Goal: Task Accomplishment & Management: Manage account settings

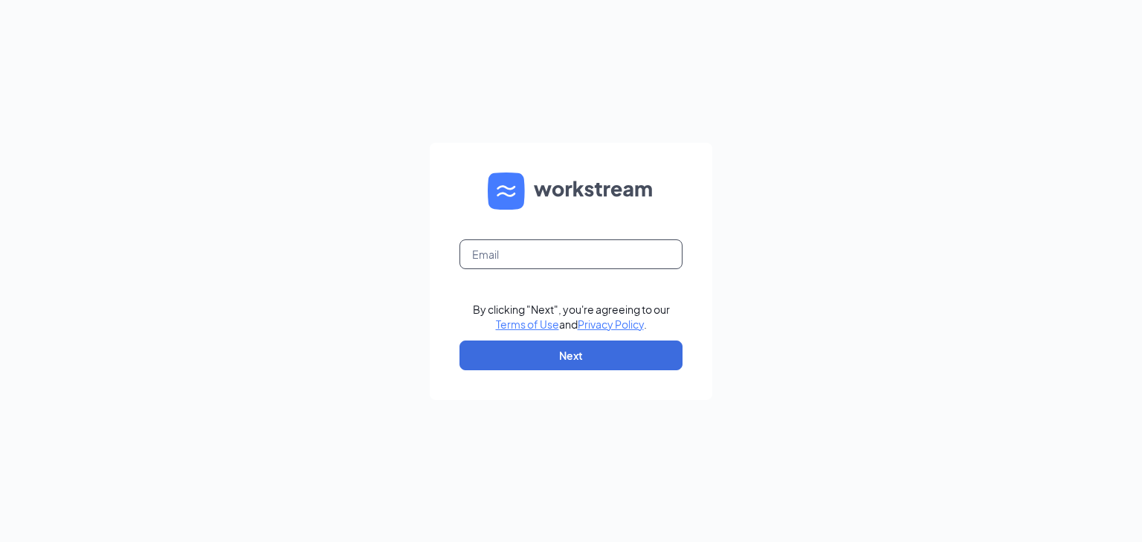
click at [545, 256] on input "text" at bounding box center [571, 254] width 223 height 30
type input "BK10618@DCBURGERINC.COM"
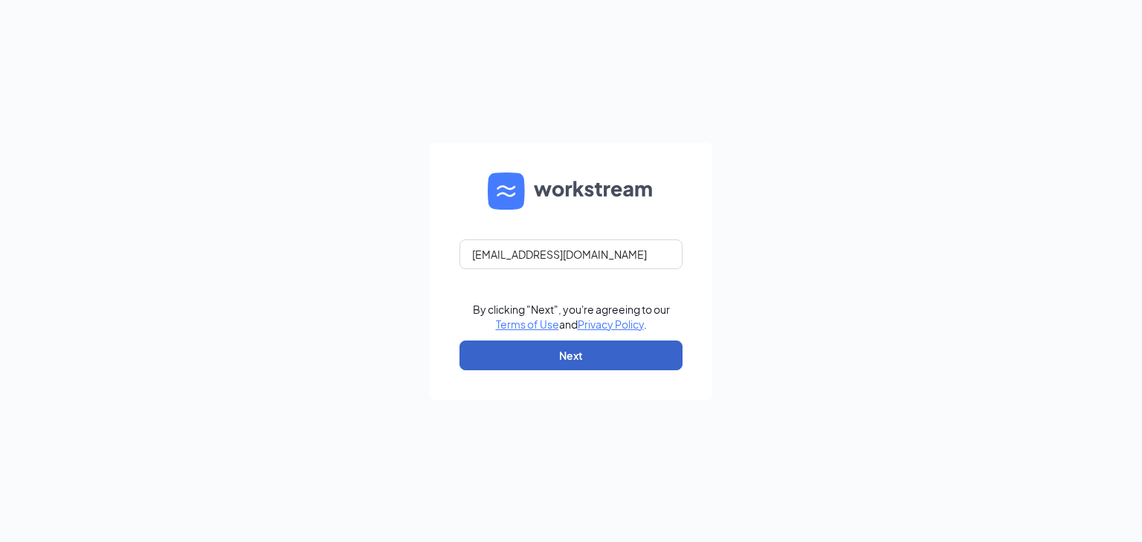
click at [556, 348] on button "Next" at bounding box center [571, 356] width 223 height 30
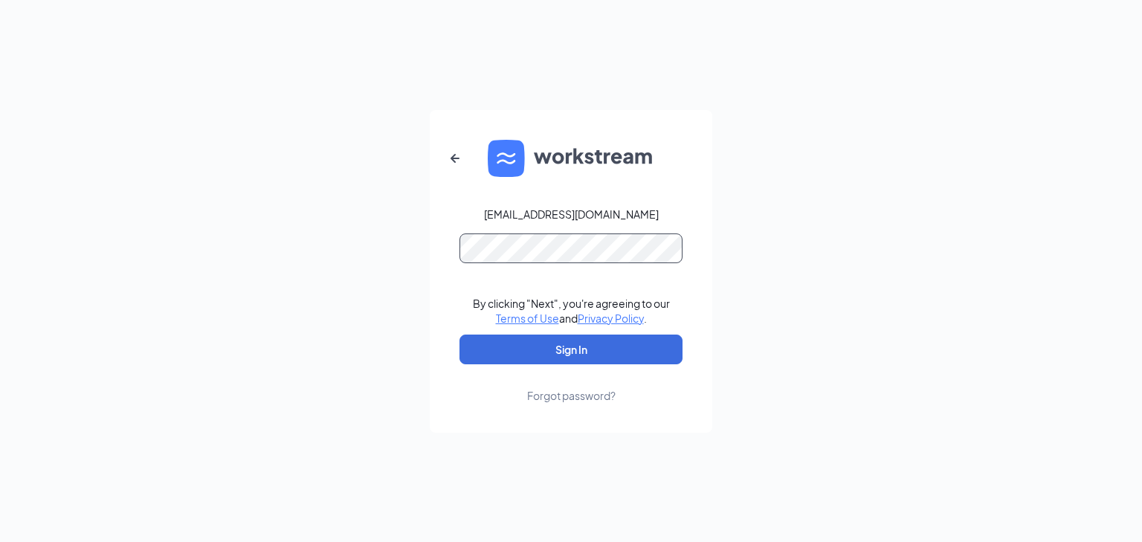
click at [460, 335] on button "Sign In" at bounding box center [571, 350] width 223 height 30
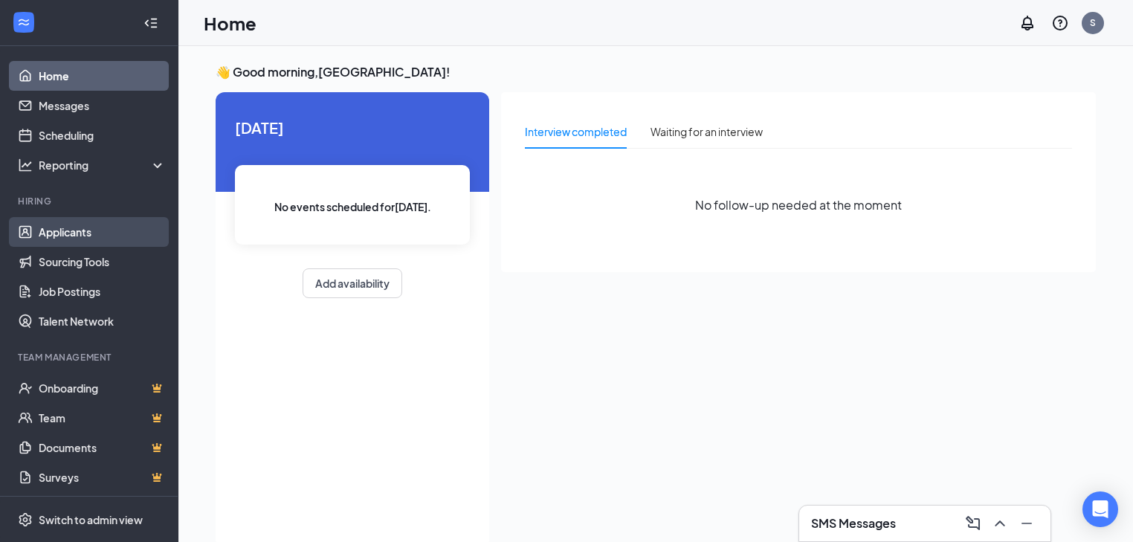
click at [75, 232] on link "Applicants" at bounding box center [102, 232] width 127 height 30
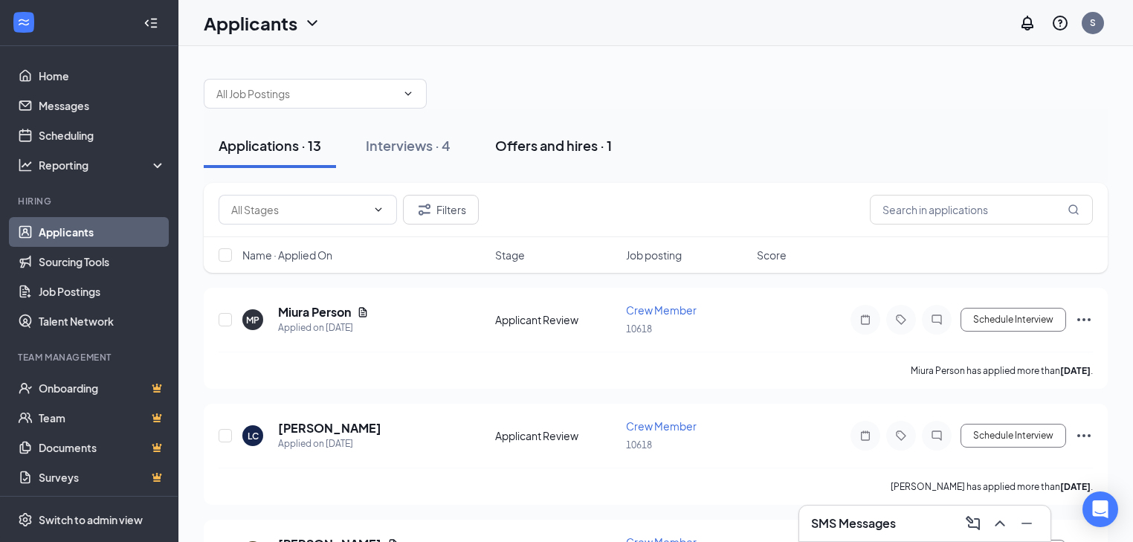
click at [538, 144] on div "Offers and hires · 1" at bounding box center [553, 145] width 117 height 19
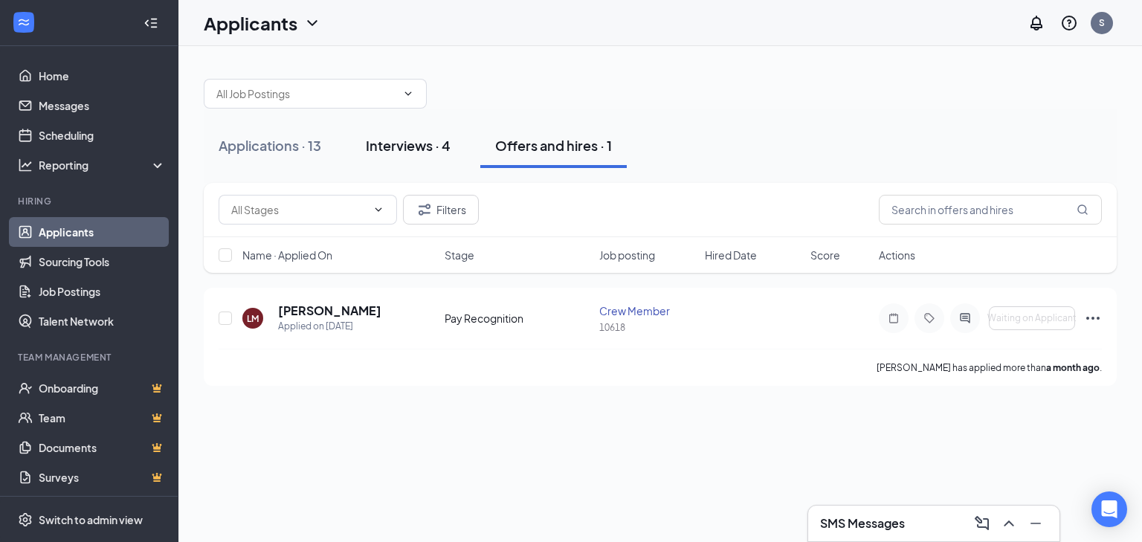
click at [401, 131] on button "Interviews · 4" at bounding box center [408, 145] width 115 height 45
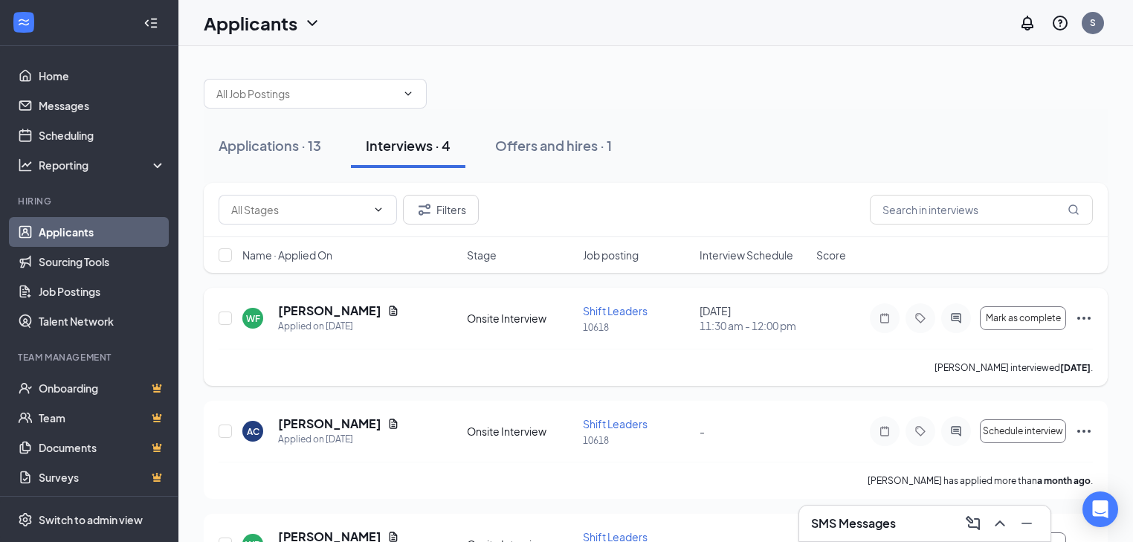
click at [1083, 319] on icon "Ellipses" at bounding box center [1084, 318] width 18 height 18
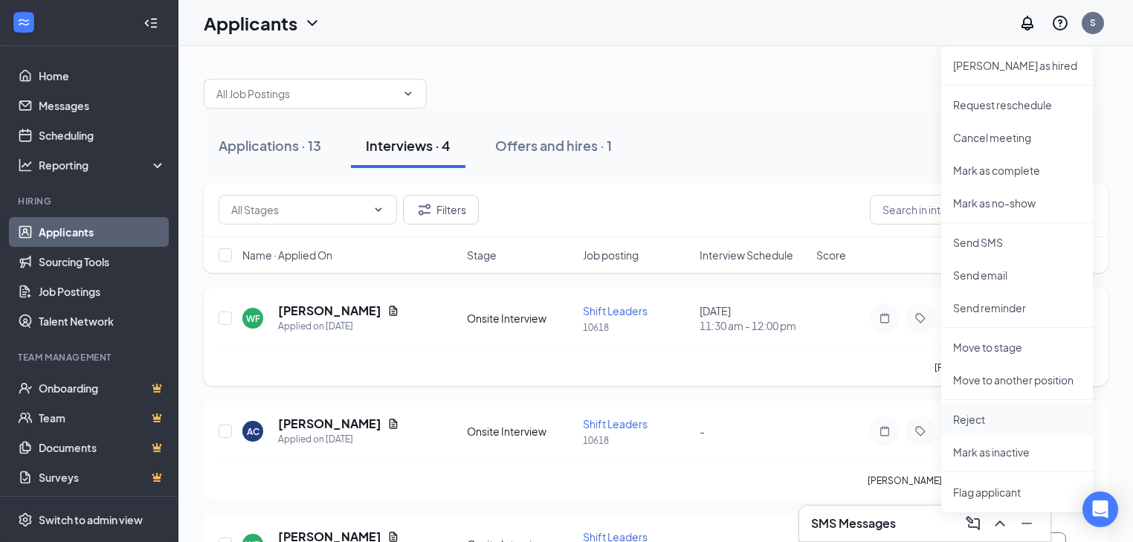
click at [971, 418] on p "Reject" at bounding box center [1017, 419] width 128 height 15
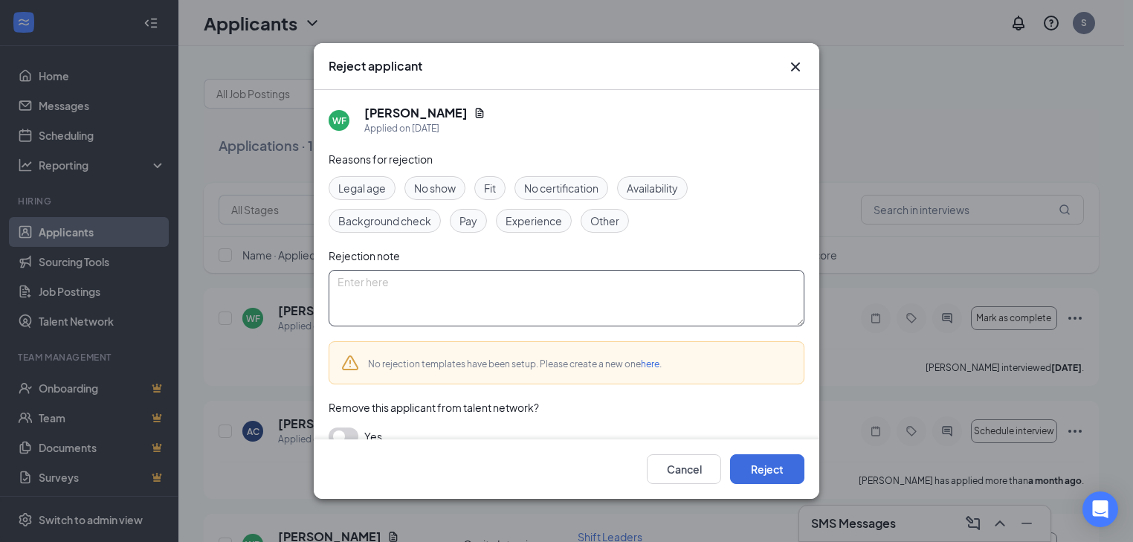
click at [470, 314] on textarea at bounding box center [567, 298] width 476 height 57
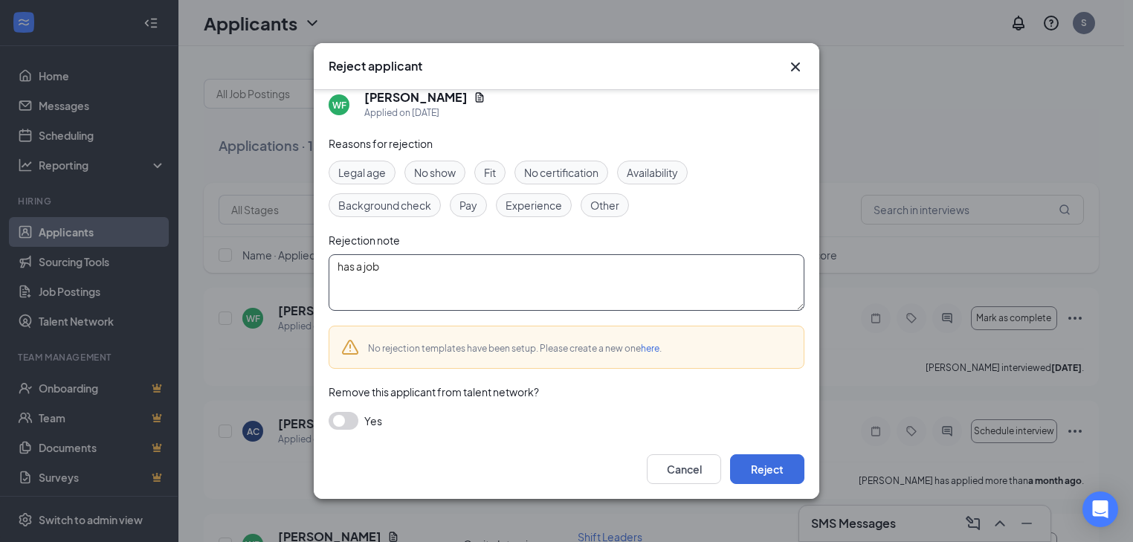
scroll to position [21, 0]
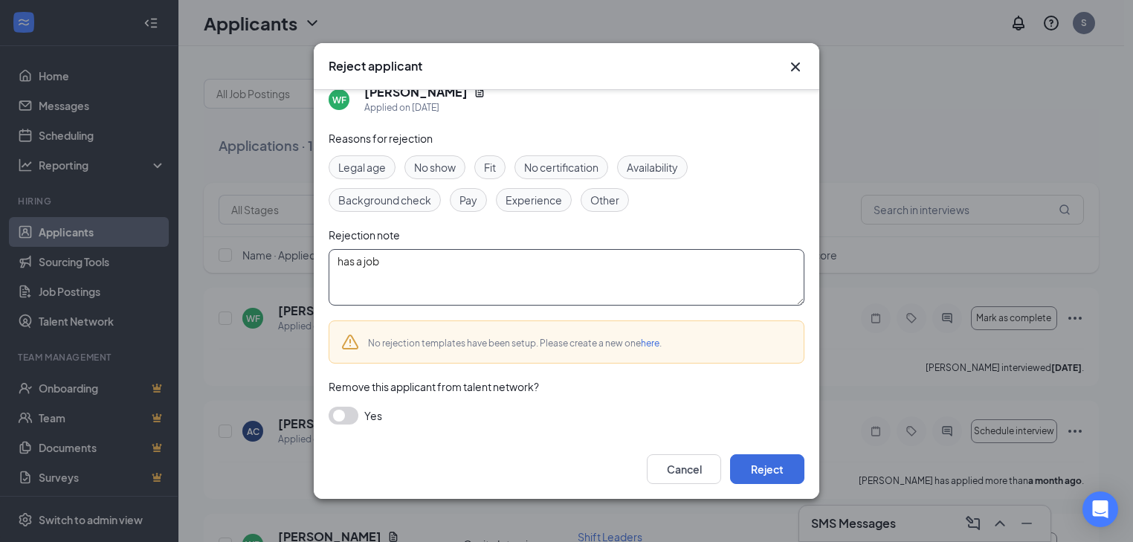
type textarea "has a job"
click at [348, 415] on button "button" at bounding box center [344, 416] width 30 height 18
click at [771, 475] on button "Reject" at bounding box center [767, 469] width 74 height 30
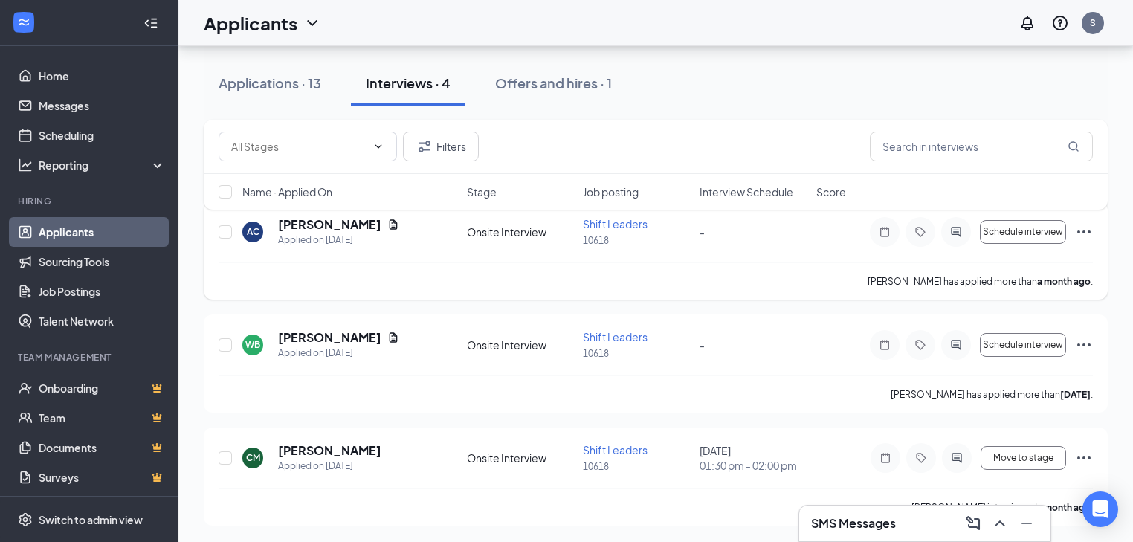
scroll to position [86, 0]
click at [1023, 455] on span "Move to stage" at bounding box center [1024, 458] width 60 height 10
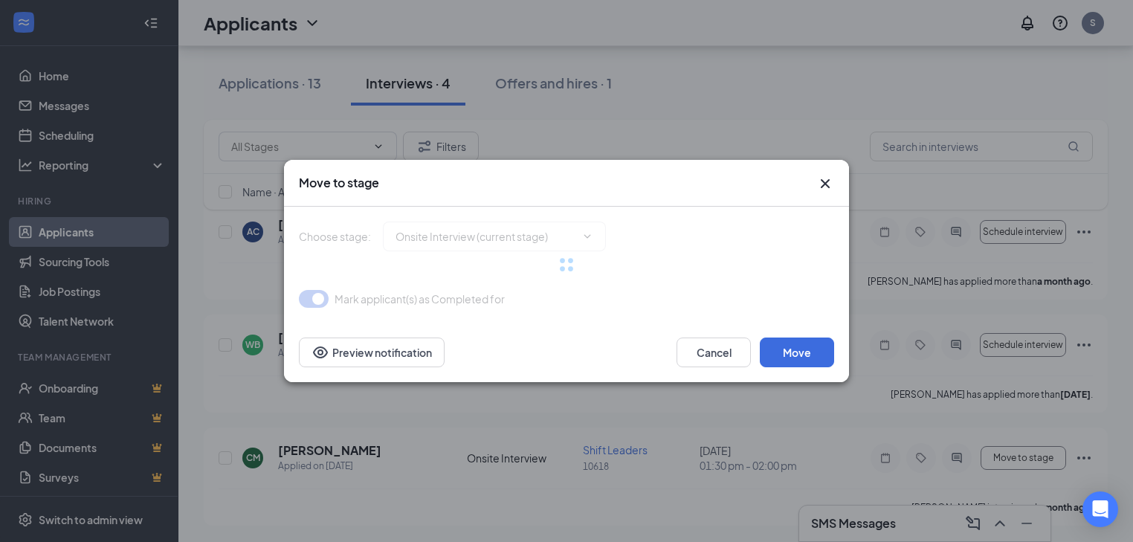
type input "Hiring Complete (final stage)"
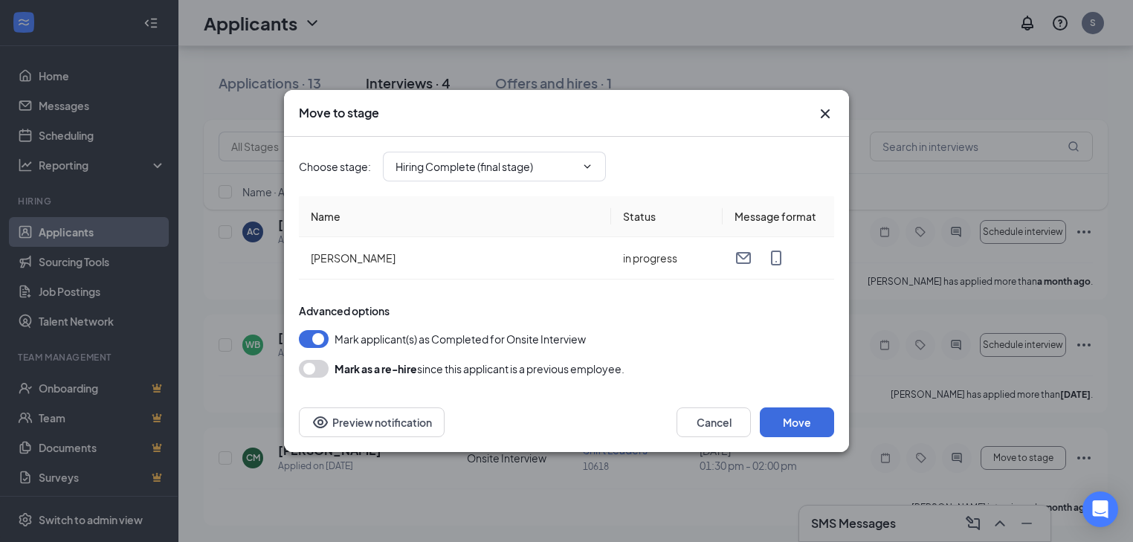
click at [827, 106] on icon "Cross" at bounding box center [826, 114] width 18 height 18
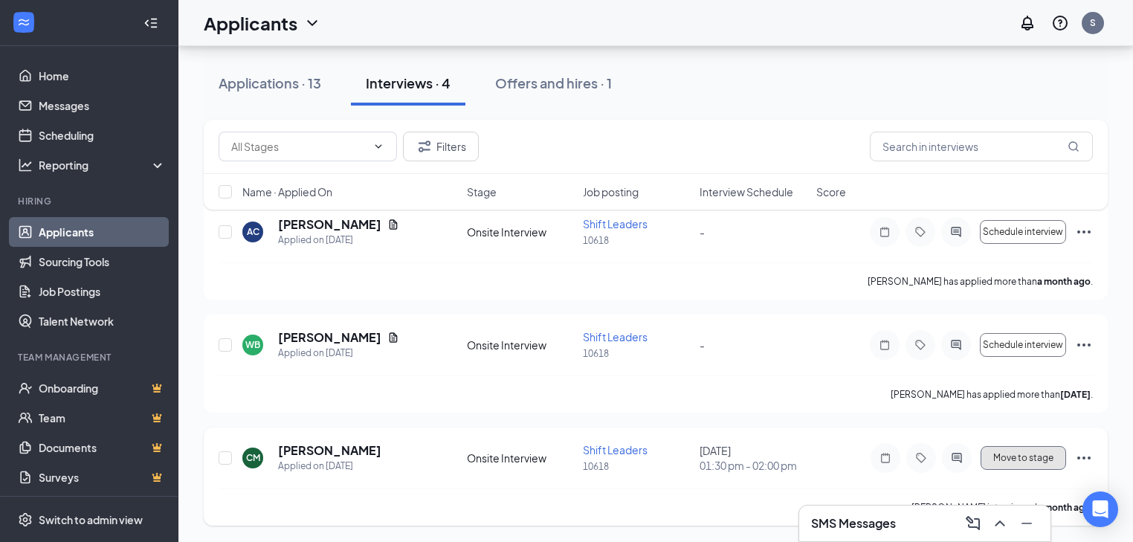
click at [1028, 461] on span "Move to stage" at bounding box center [1024, 458] width 60 height 10
type input "Hiring Complete (final stage)"
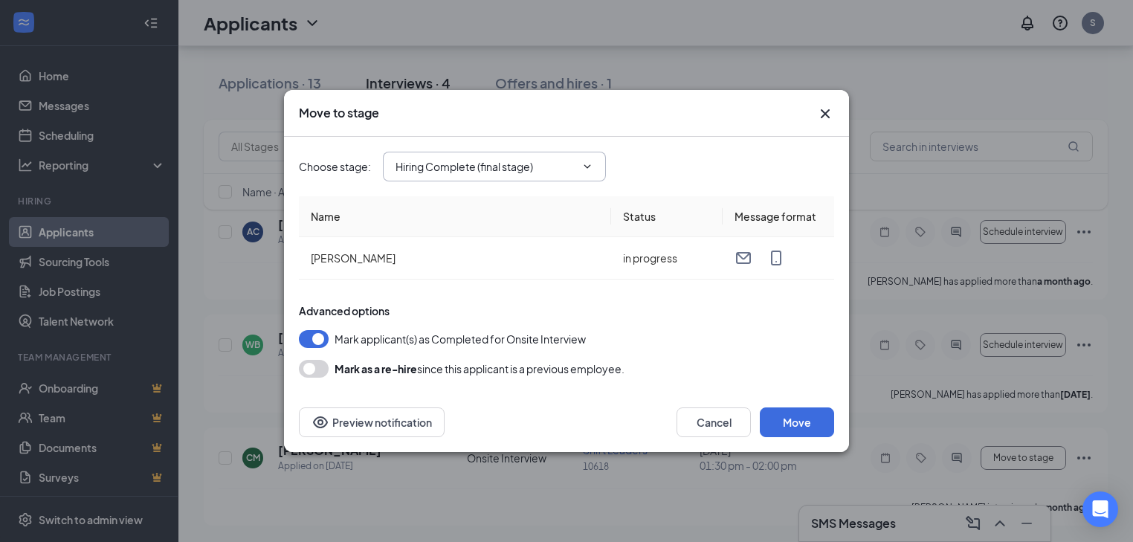
click at [586, 171] on icon "ChevronDown" at bounding box center [588, 167] width 12 height 12
click at [588, 163] on icon "ChevronDown" at bounding box center [588, 167] width 12 height 12
click at [588, 166] on icon "ChevronDown" at bounding box center [588, 167] width 12 height 12
click at [588, 167] on icon "ChevronDown" at bounding box center [588, 167] width 12 height 12
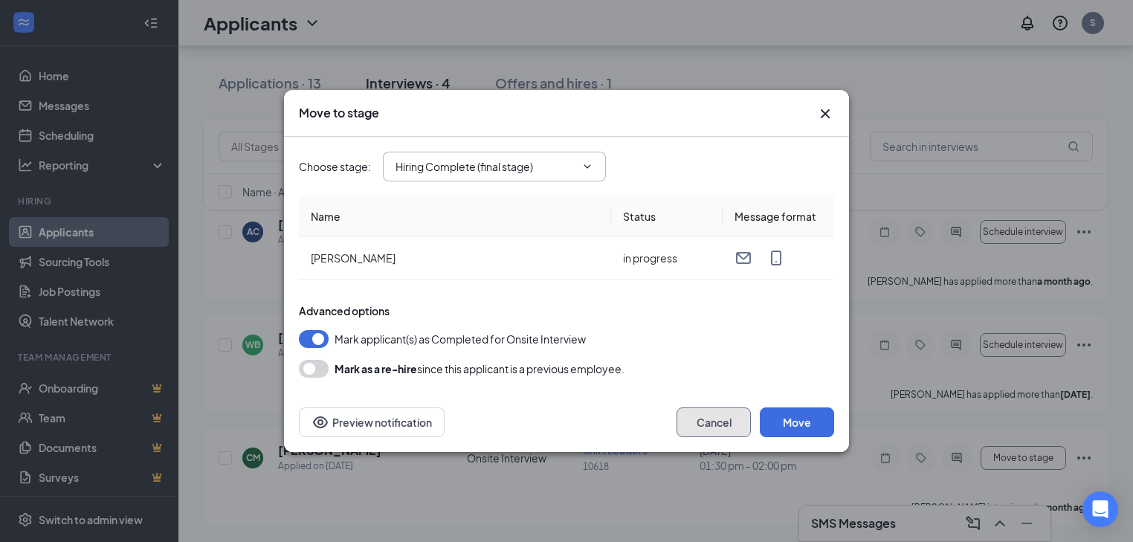
click at [724, 417] on button "Cancel" at bounding box center [714, 423] width 74 height 30
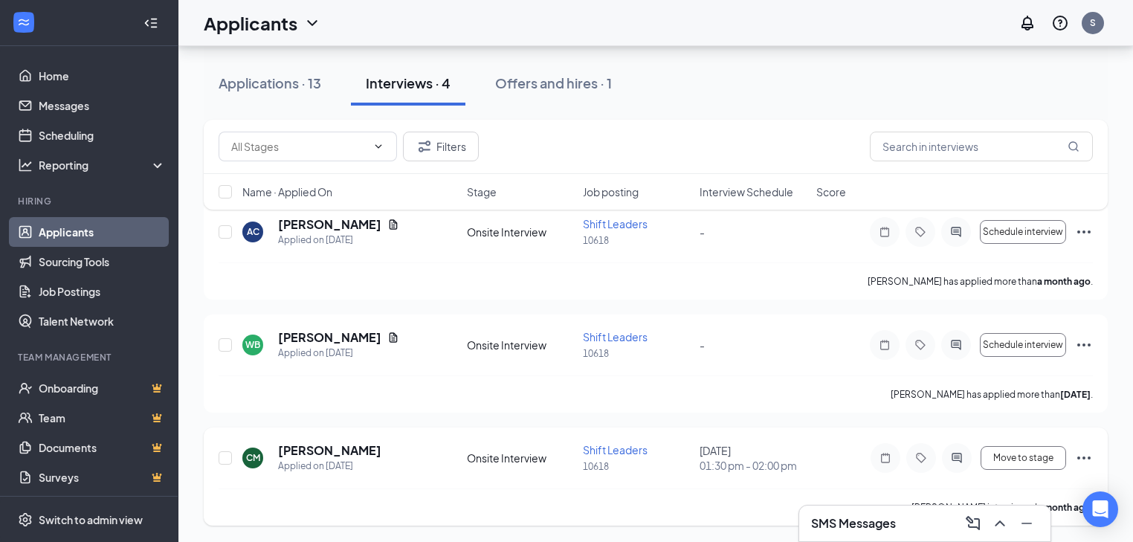
click at [1092, 453] on icon "Ellipses" at bounding box center [1084, 458] width 18 height 18
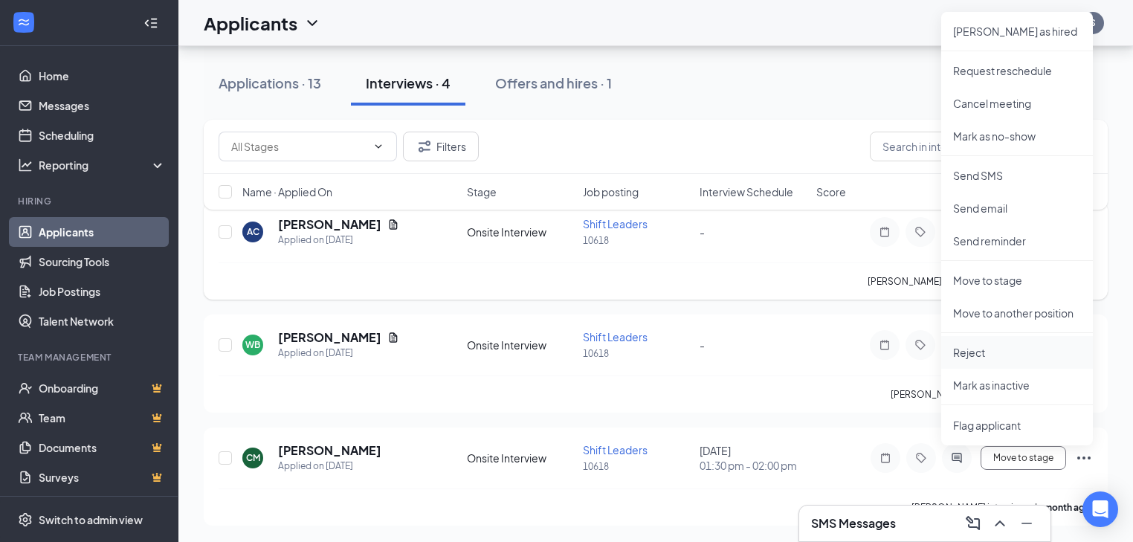
click at [988, 348] on p "Reject" at bounding box center [1017, 352] width 128 height 15
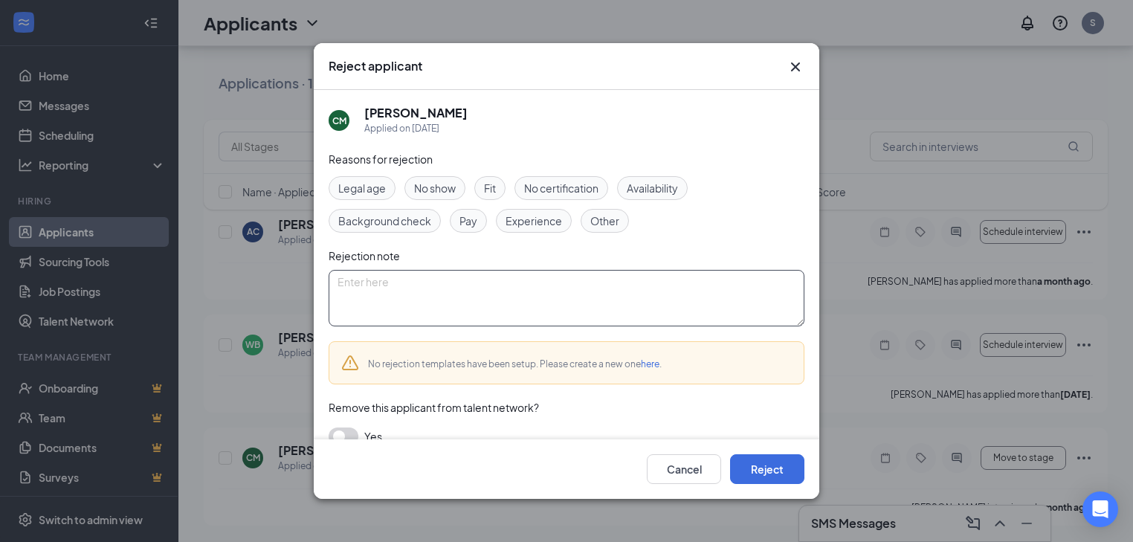
click at [520, 306] on textarea at bounding box center [567, 298] width 476 height 57
type textarea "has a job"
click at [750, 464] on button "Reject" at bounding box center [767, 469] width 74 height 30
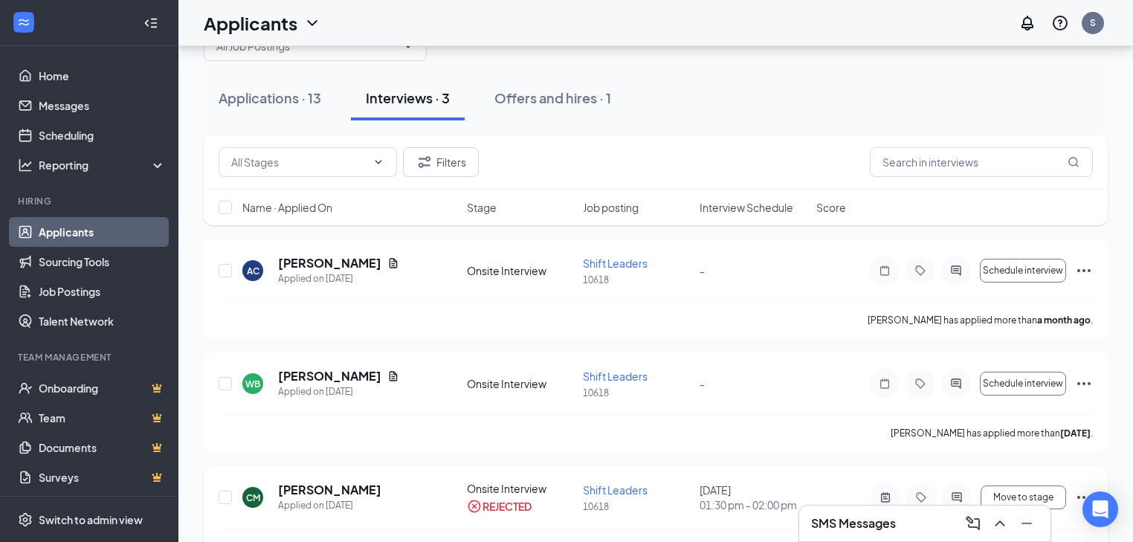
scroll to position [27, 0]
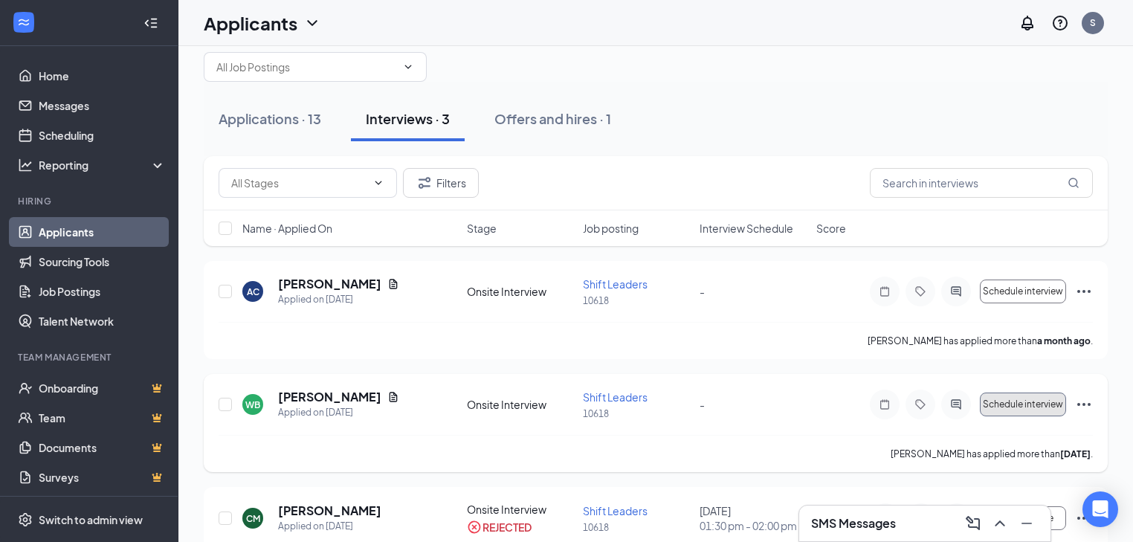
click at [994, 405] on span "Schedule interview" at bounding box center [1023, 404] width 80 height 10
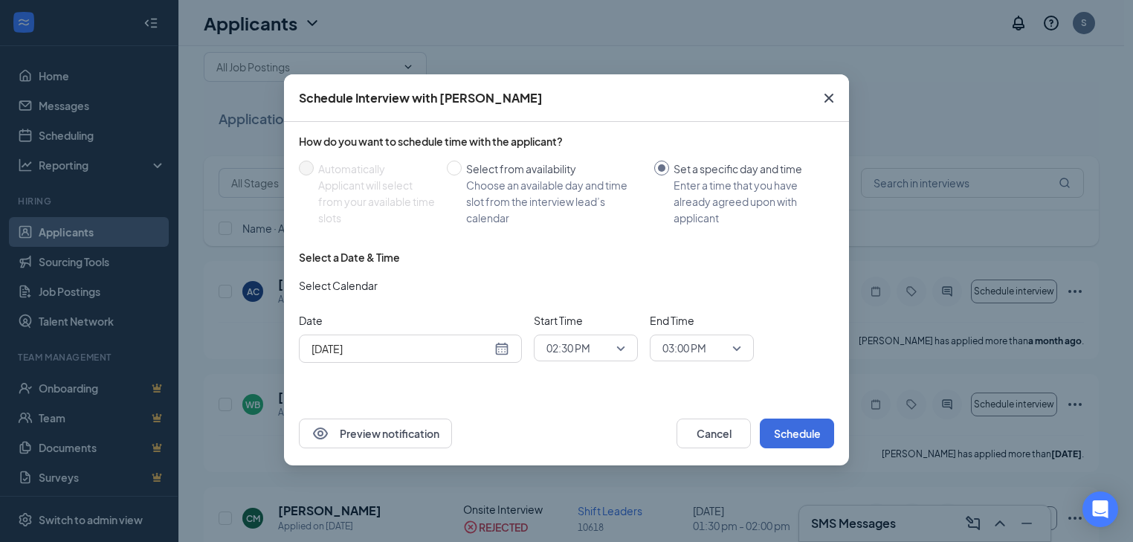
click at [829, 103] on icon "Cross" at bounding box center [829, 98] width 18 height 18
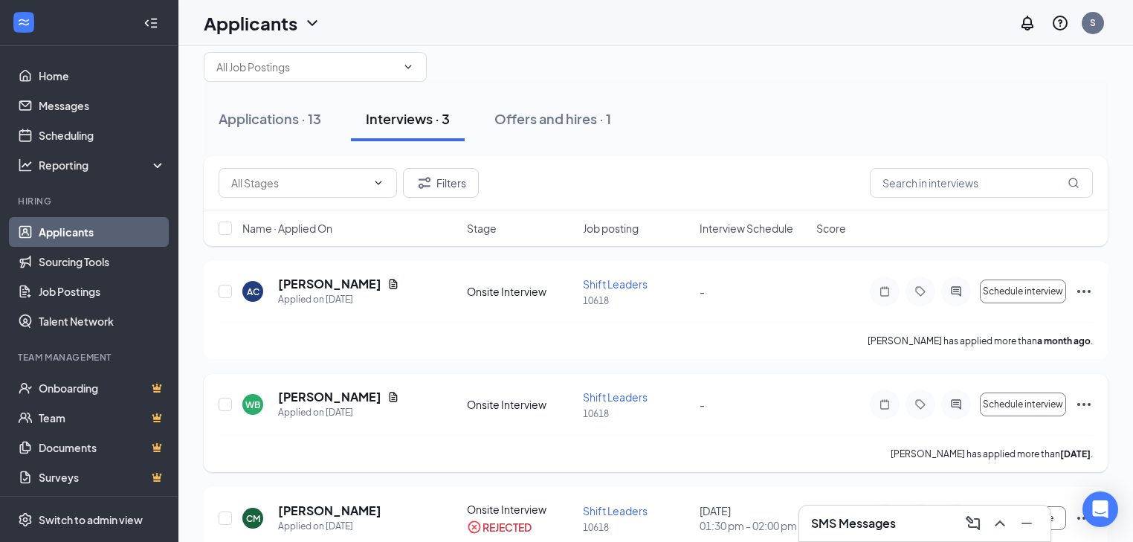
click at [1090, 406] on icon "Ellipses" at bounding box center [1084, 405] width 18 height 18
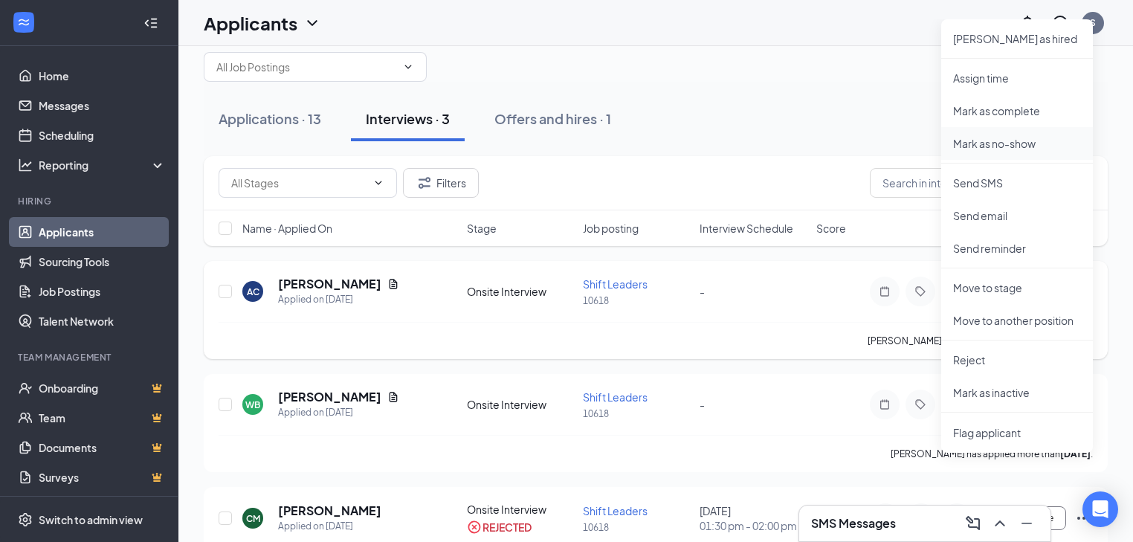
click at [974, 146] on p "Mark as no-show" at bounding box center [1017, 143] width 128 height 15
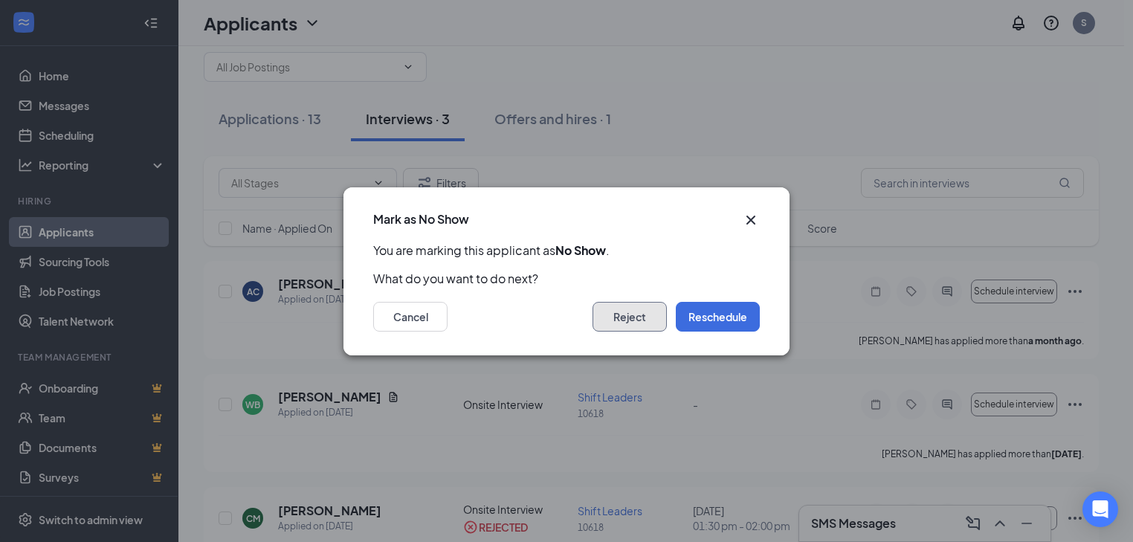
click at [611, 313] on button "Reject" at bounding box center [630, 317] width 74 height 30
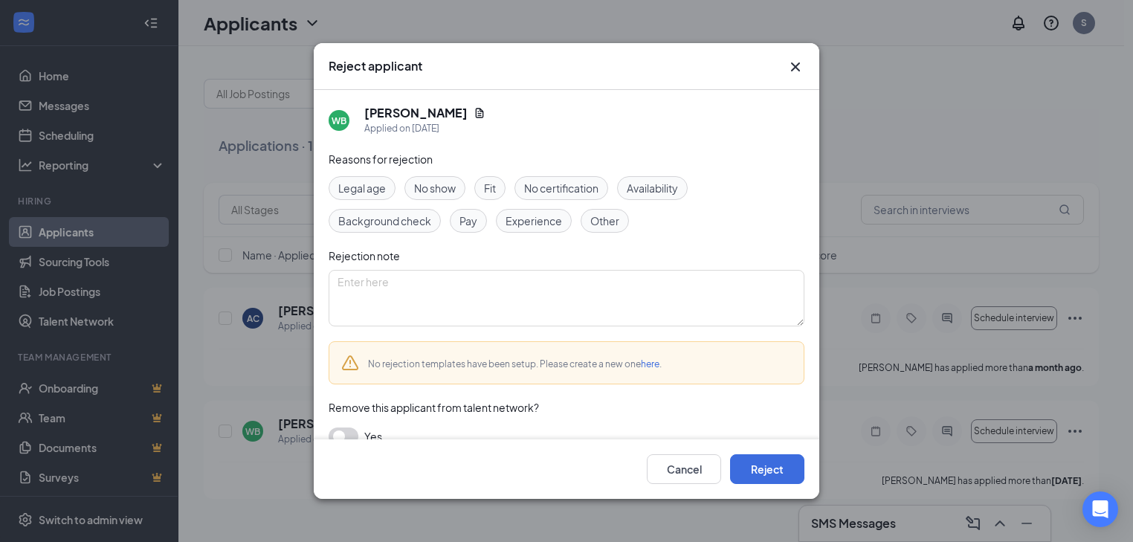
scroll to position [0, 0]
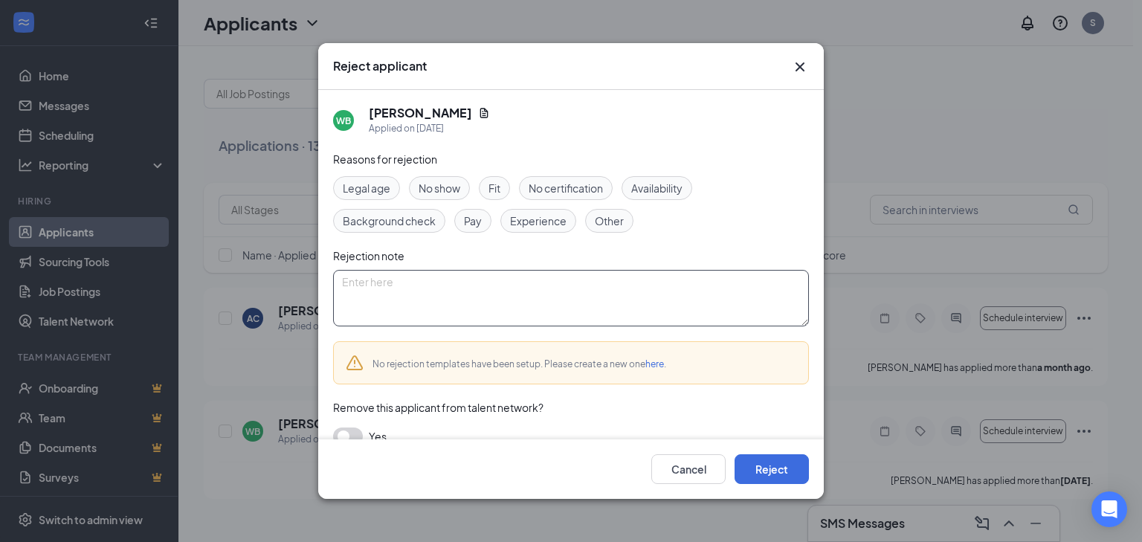
click at [595, 316] on textarea at bounding box center [571, 298] width 476 height 57
type textarea "never showed up"
click at [756, 462] on button "Reject" at bounding box center [772, 469] width 74 height 30
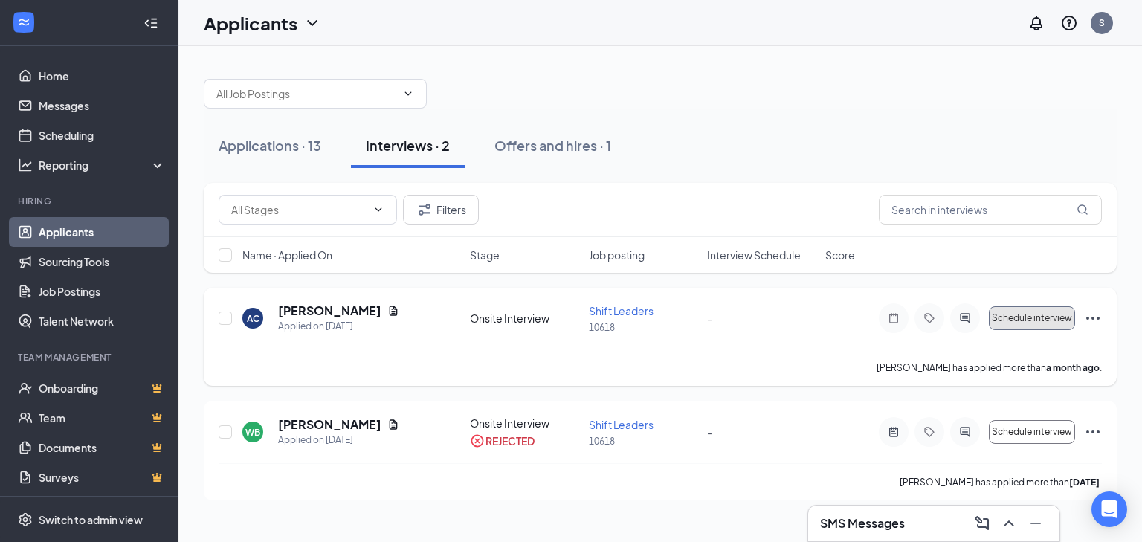
click at [1003, 310] on button "Schedule interview" at bounding box center [1032, 318] width 86 height 24
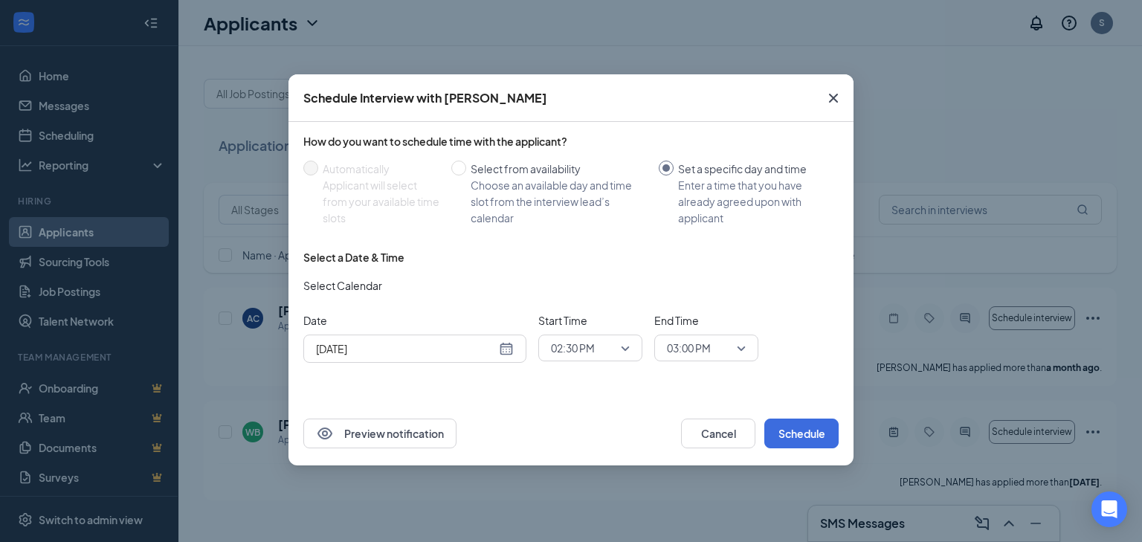
click at [839, 94] on icon "Cross" at bounding box center [834, 98] width 18 height 18
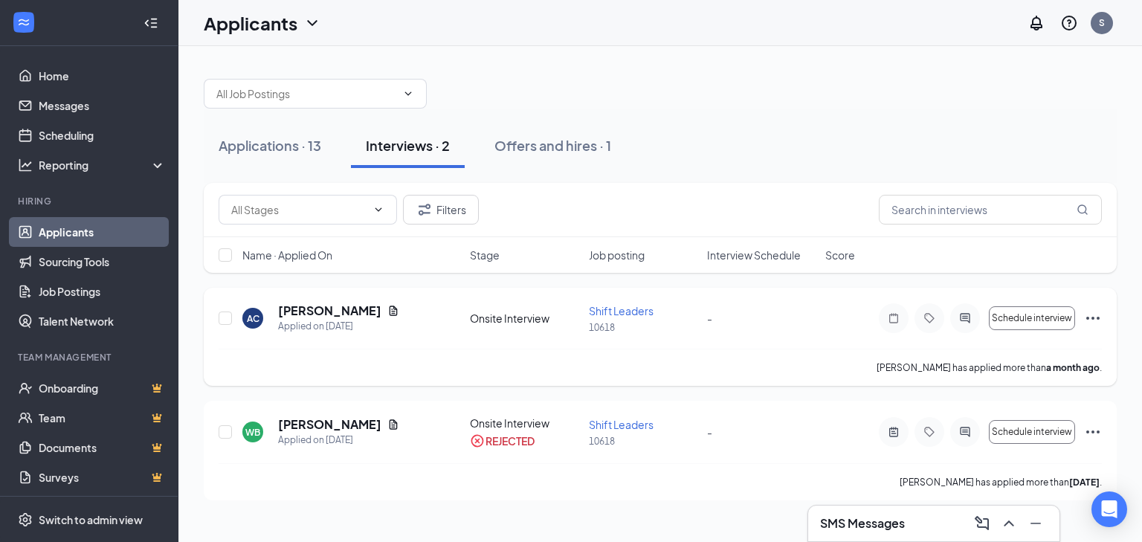
click at [1097, 309] on icon "Ellipses" at bounding box center [1093, 318] width 18 height 18
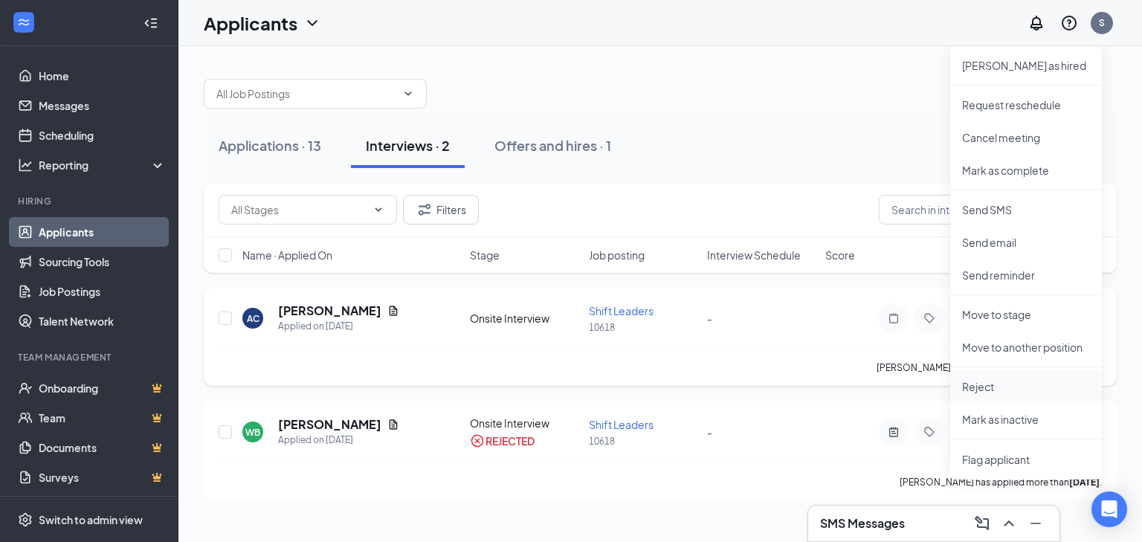
click at [979, 390] on p "Reject" at bounding box center [1026, 386] width 128 height 15
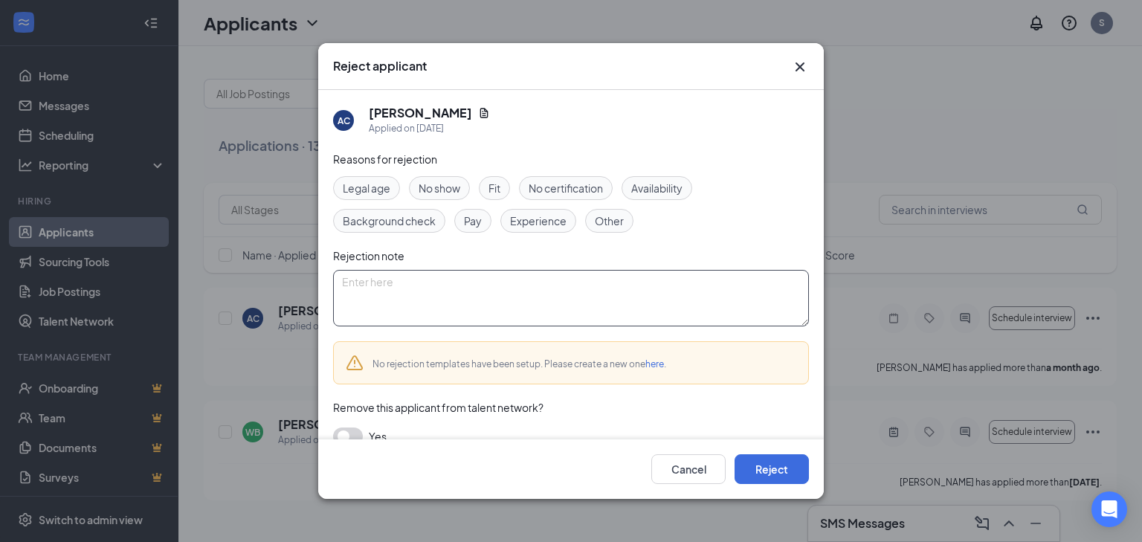
click at [520, 299] on textarea at bounding box center [571, 298] width 476 height 57
type textarea "never showed for interview"
click at [752, 469] on button "Reject" at bounding box center [772, 469] width 74 height 30
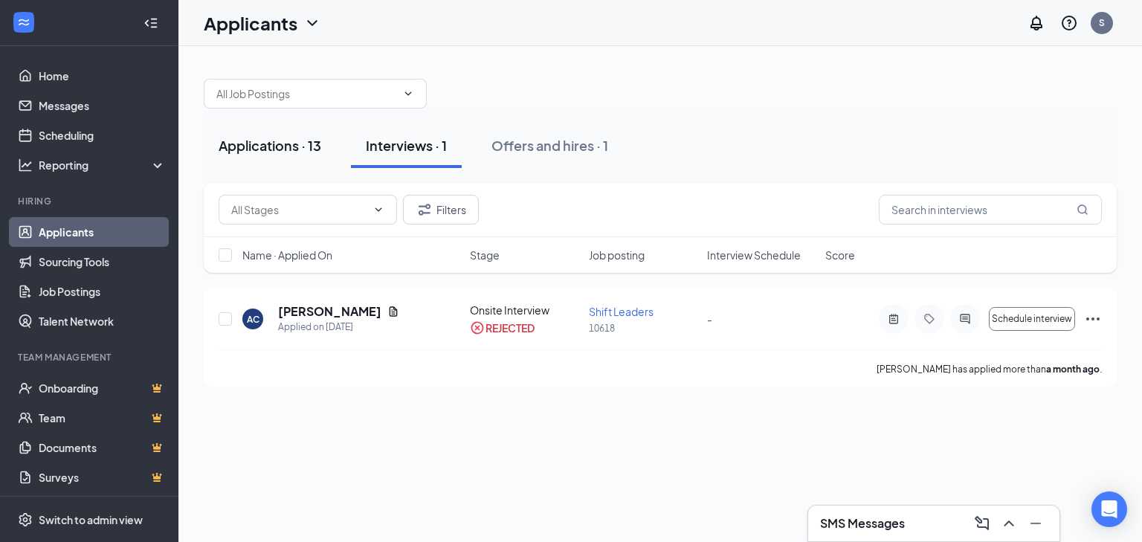
click at [287, 139] on div "Applications · 13" at bounding box center [270, 145] width 103 height 19
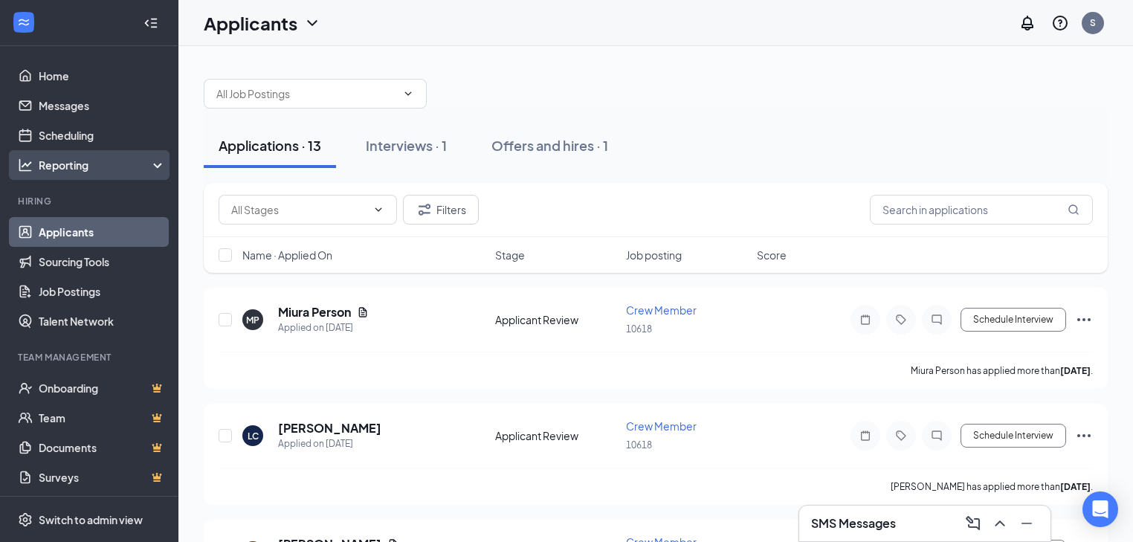
click at [56, 161] on div "Reporting" at bounding box center [103, 165] width 128 height 15
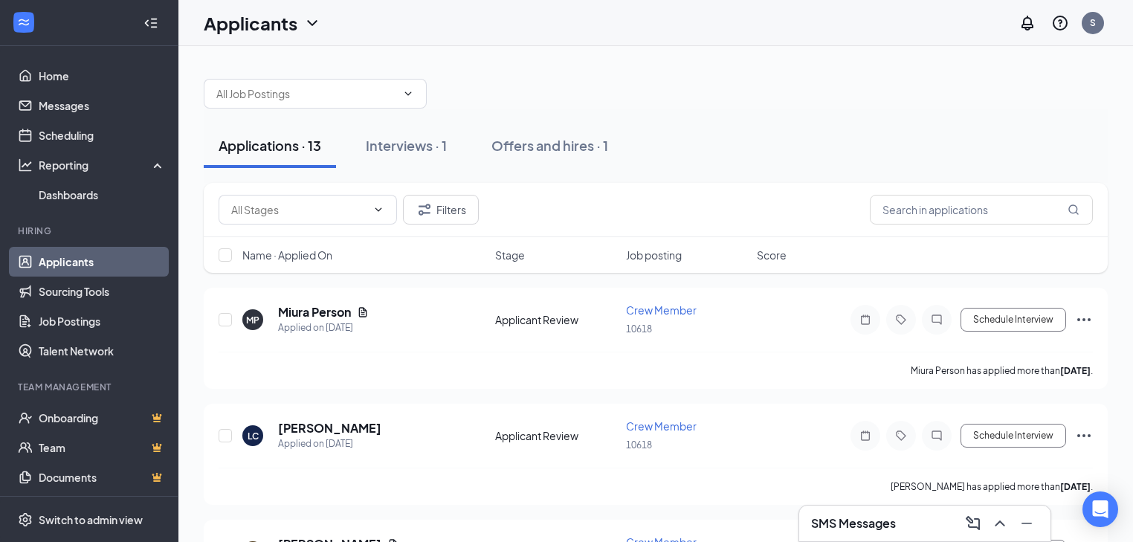
click at [39, 252] on link "Applicants" at bounding box center [102, 262] width 127 height 30
click at [386, 140] on div "Interviews · 1" at bounding box center [406, 145] width 81 height 19
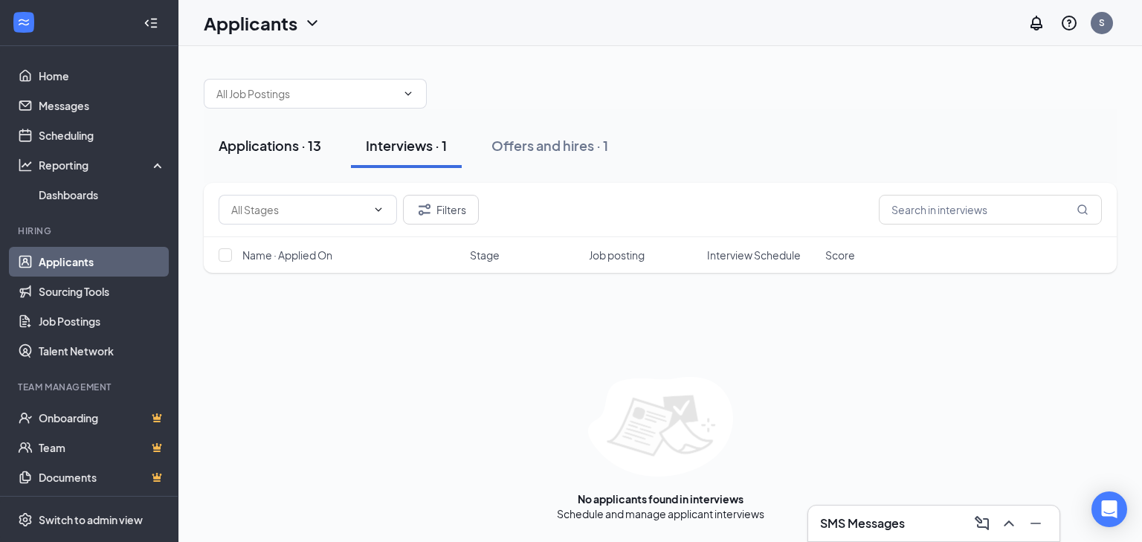
click at [268, 149] on div "Applications · 13" at bounding box center [270, 145] width 103 height 19
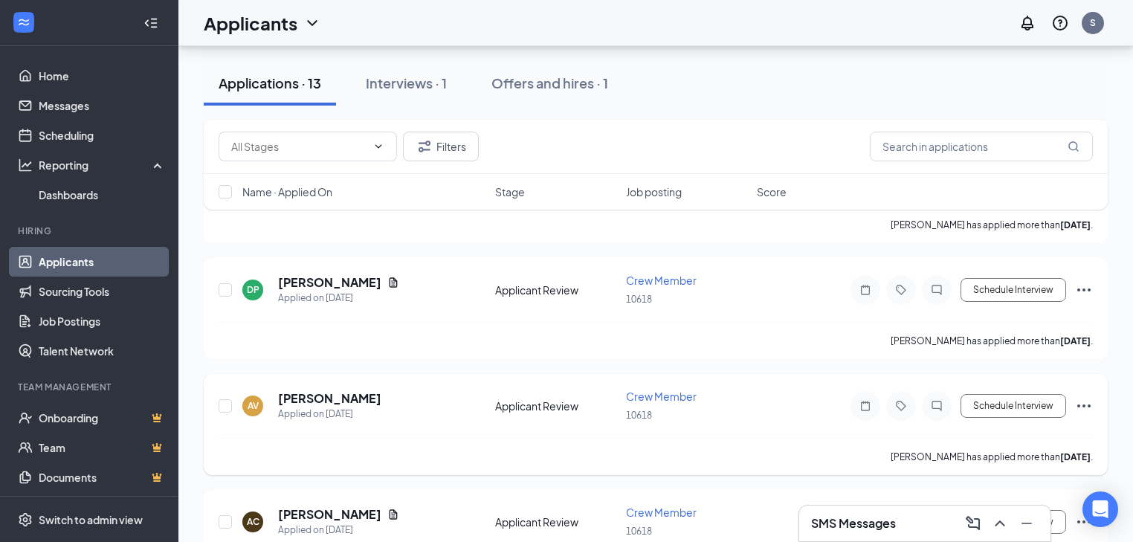
scroll to position [1235, 0]
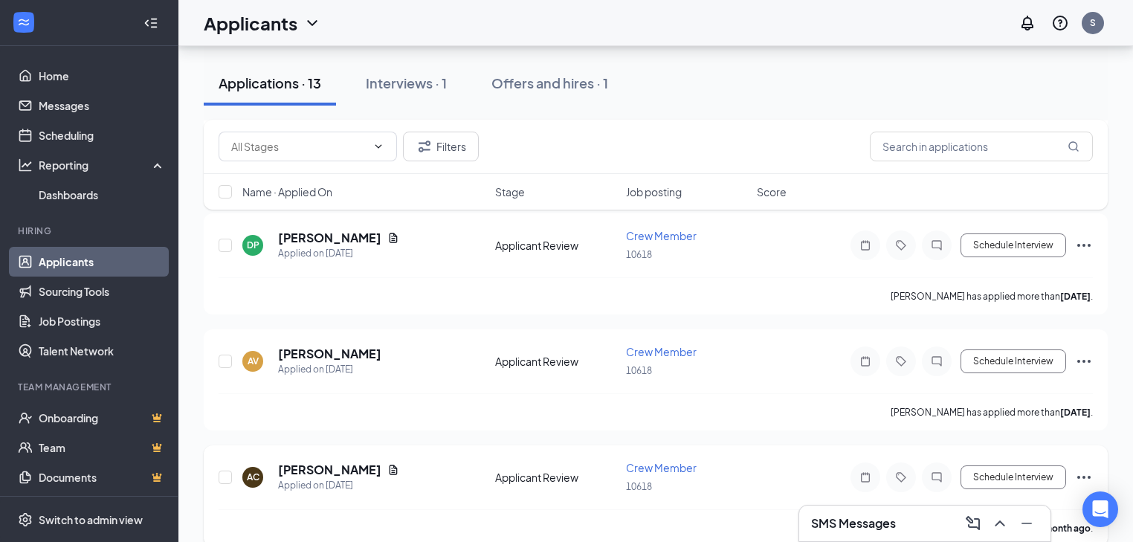
click at [1091, 469] on icon "Ellipses" at bounding box center [1084, 478] width 18 height 18
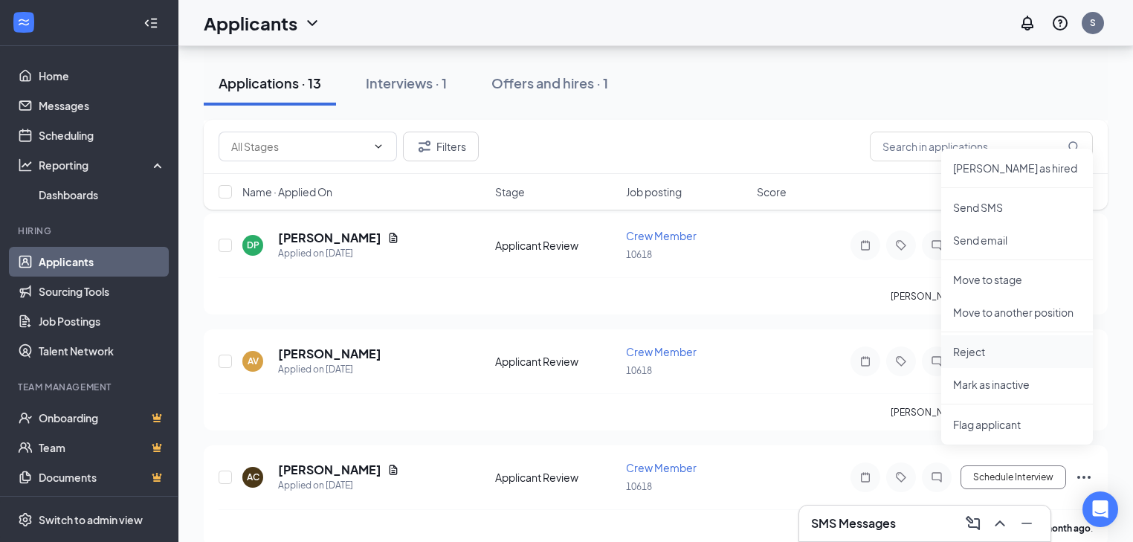
click at [960, 348] on p "Reject" at bounding box center [1017, 351] width 128 height 15
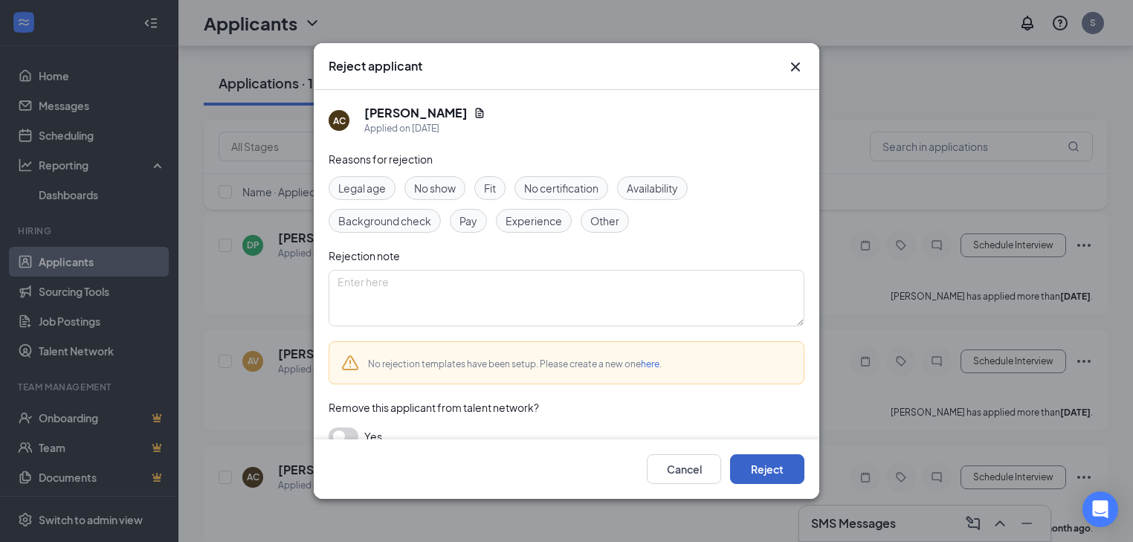
click at [783, 466] on button "Reject" at bounding box center [767, 469] width 74 height 30
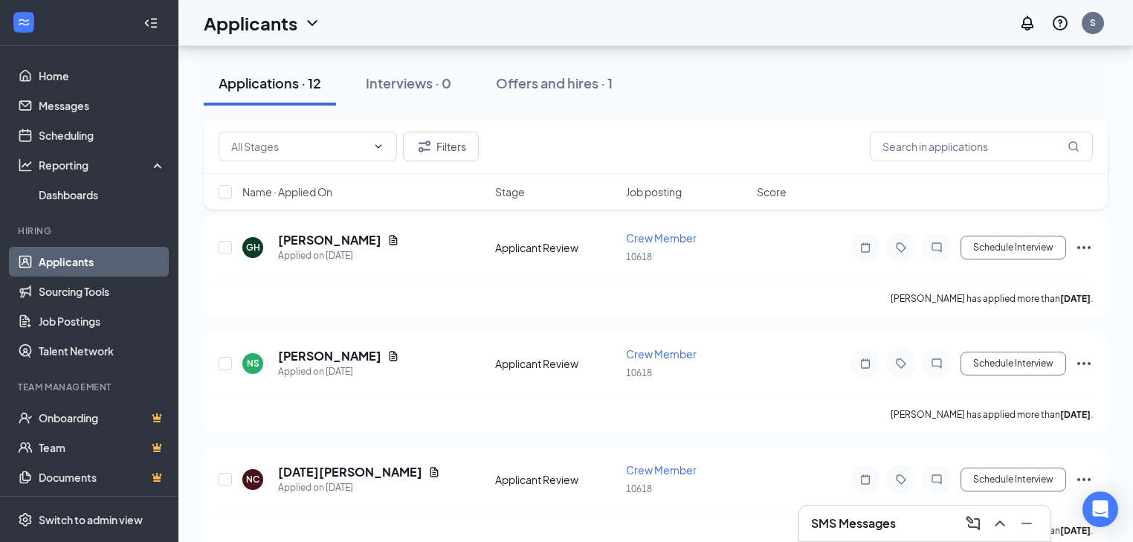
scroll to position [342, 0]
